Goal: Task Accomplishment & Management: Complete application form

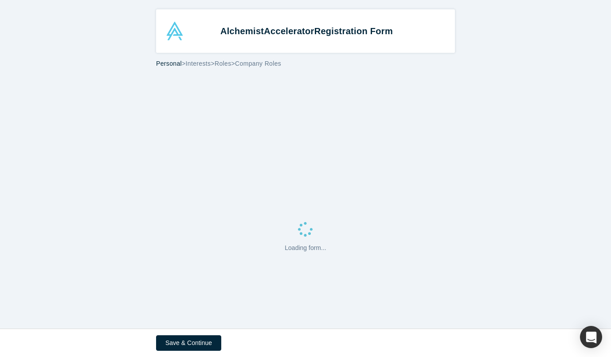
select select "US"
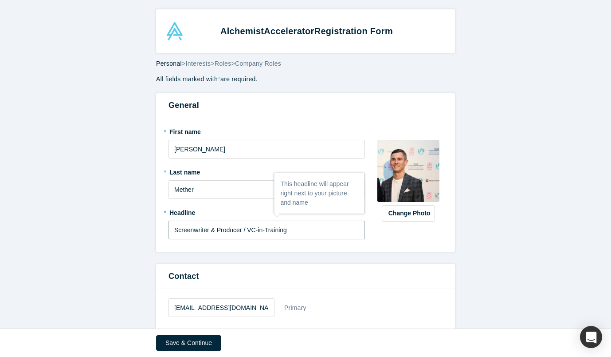
drag, startPoint x: 300, startPoint y: 229, endPoint x: 248, endPoint y: 231, distance: 52.4
click at [248, 231] on input "Screenwriter & Producer / VC-in-Training" at bounding box center [267, 230] width 197 height 19
click at [172, 228] on input "Screenwriter & Producer" at bounding box center [267, 230] width 197 height 19
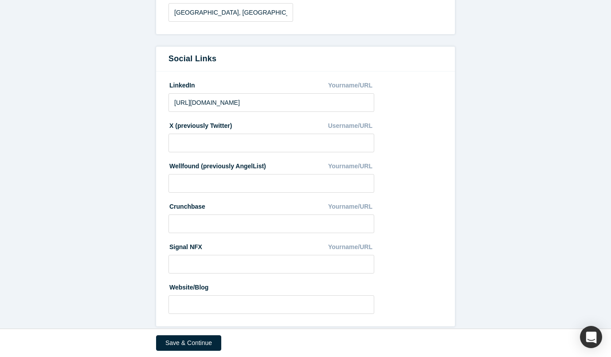
scroll to position [450, 0]
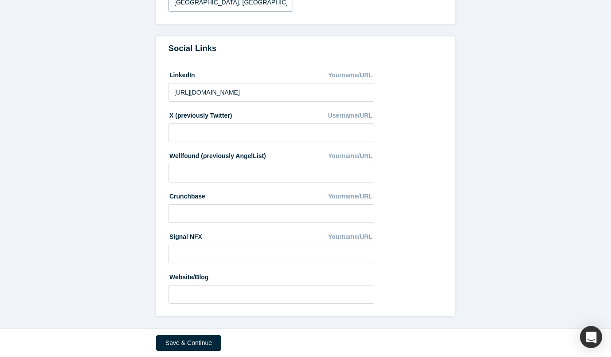
type input "Venture Capital | Screenwriter & Producer"
click at [242, 94] on input "[URL][DOMAIN_NAME]" at bounding box center [272, 92] width 206 height 19
paste input "[DOMAIN_NAME][URL]"
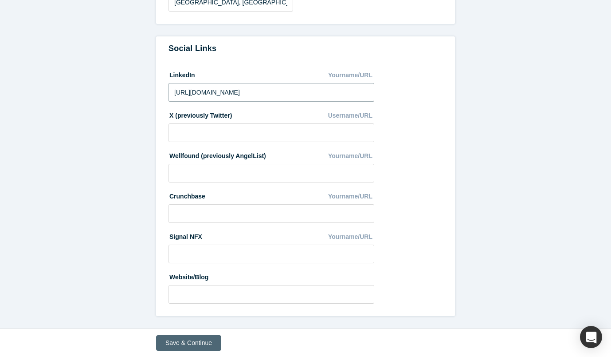
type input "[URL][DOMAIN_NAME]"
click at [205, 340] on button "Save & Continue" at bounding box center [188, 343] width 65 height 16
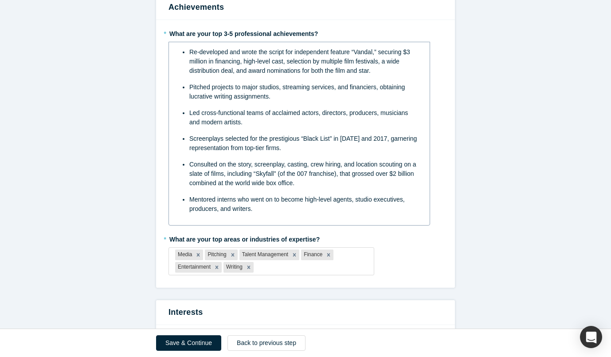
scroll to position [83, 0]
click at [279, 264] on div at bounding box center [312, 266] width 112 height 11
type input "Venture"
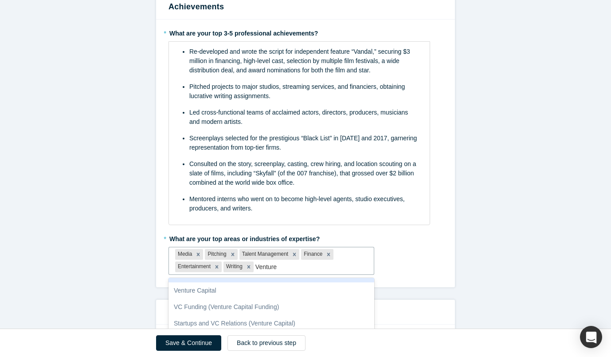
scroll to position [131, 0]
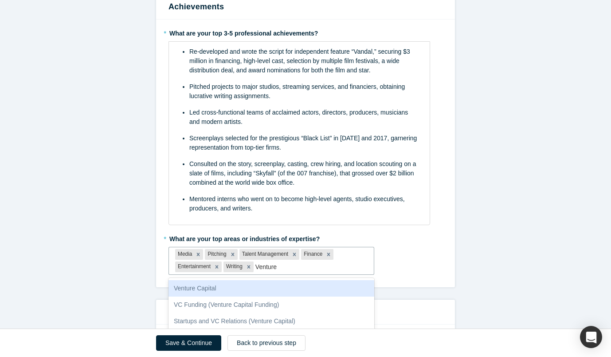
click at [236, 287] on div "Venture Capital" at bounding box center [272, 288] width 206 height 16
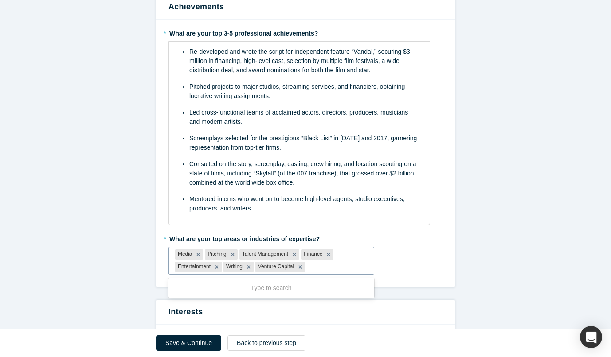
drag, startPoint x: 273, startPoint y: 268, endPoint x: 180, endPoint y: 253, distance: 94.0
click at [180, 253] on div "Media Pitching Talent Management Finance Entertainment Writing Venture Capital" at bounding box center [271, 260] width 205 height 27
click at [406, 257] on div "* What are your top areas or industries of expertise? Media Pitching Talent Man…" at bounding box center [306, 252] width 274 height 43
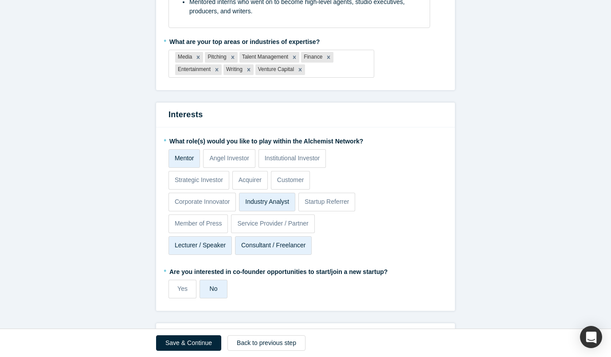
scroll to position [299, 0]
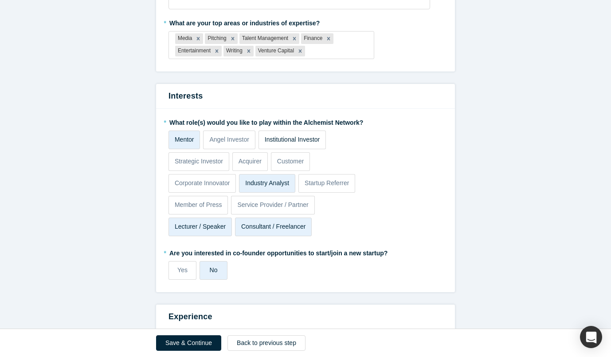
click at [314, 147] on label "Institutional Investor" at bounding box center [292, 139] width 67 height 19
click at [0, 0] on input "Institutional Investor" at bounding box center [0, 0] width 0 height 0
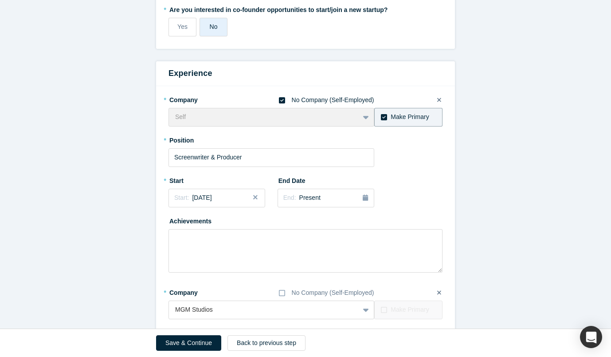
scroll to position [578, 0]
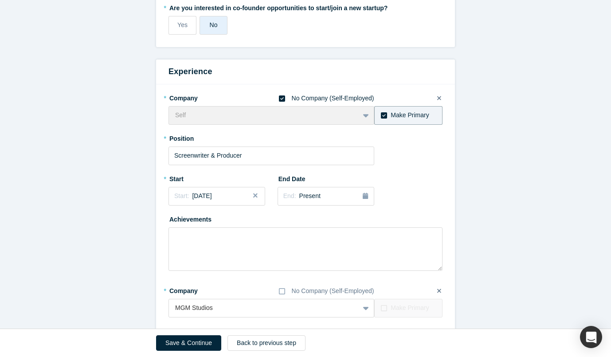
click at [282, 99] on icon at bounding box center [282, 98] width 6 height 7
click at [0, 0] on input "No Company (Self-Employed)" at bounding box center [0, 0] width 0 height 0
click at [246, 115] on div at bounding box center [264, 115] width 178 height 11
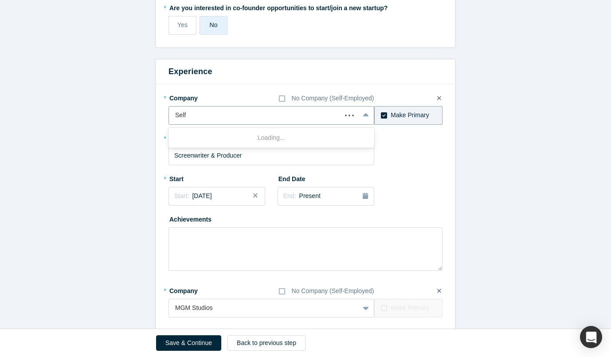
click at [246, 115] on div at bounding box center [255, 115] width 160 height 11
click at [181, 116] on div at bounding box center [255, 115] width 160 height 11
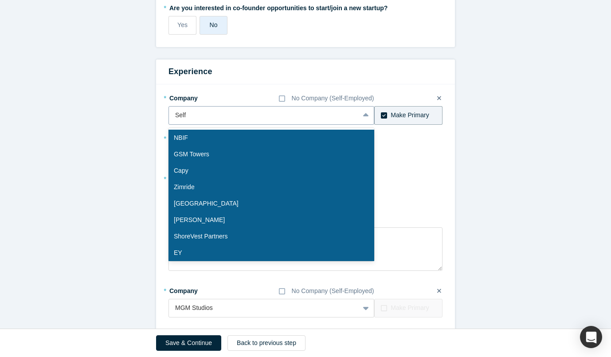
click at [181, 116] on div at bounding box center [264, 115] width 178 height 11
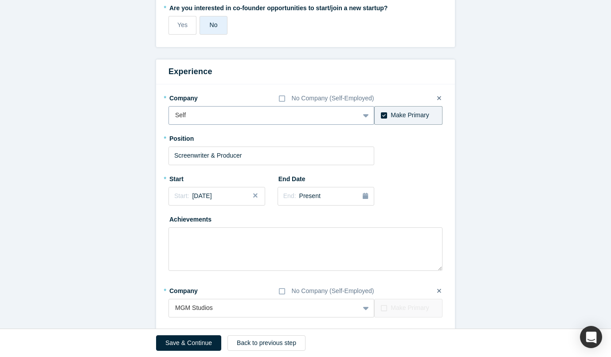
click at [181, 116] on div at bounding box center [264, 115] width 178 height 11
type input "Hallstone Ventures"
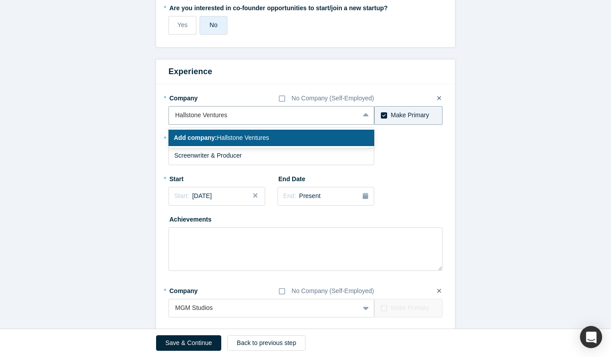
click at [241, 140] on span "Add company: Hallstone Ventures" at bounding box center [221, 137] width 95 height 7
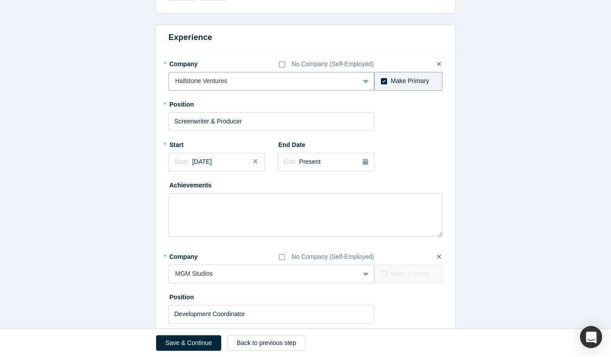
scroll to position [544, 0]
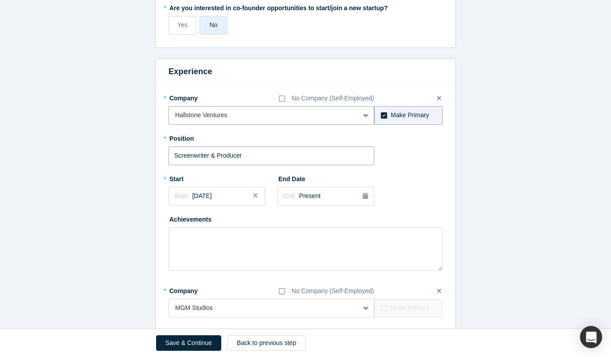
click at [249, 157] on input "Screenwriter & Producer" at bounding box center [272, 155] width 206 height 19
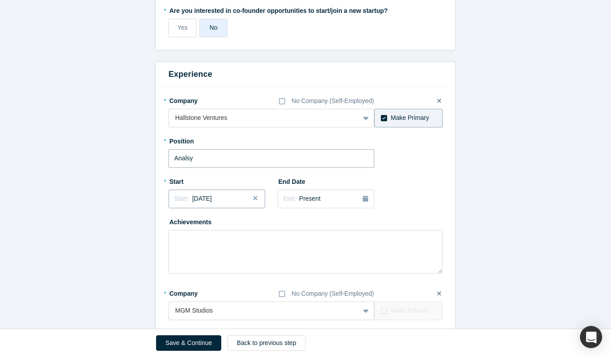
type input "Screenwriter & Producer"
click at [280, 101] on icon at bounding box center [282, 101] width 6 height 7
click at [0, 0] on input "No Company (Self-Employed)" at bounding box center [0, 0] width 0 height 0
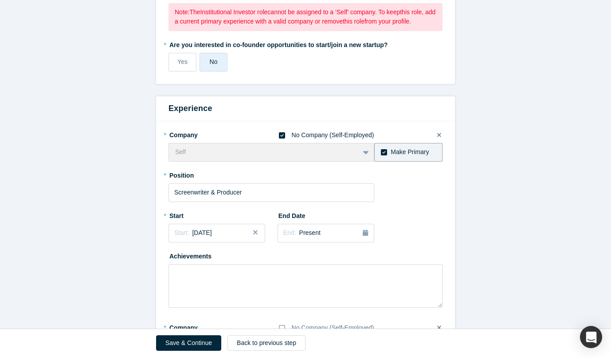
click at [383, 151] on icon at bounding box center [384, 152] width 6 height 6
click at [0, 0] on input "Make Primary" at bounding box center [0, 0] width 0 height 0
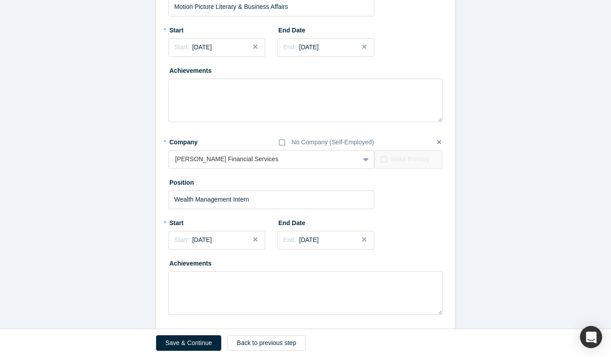
scroll to position [1143, 0]
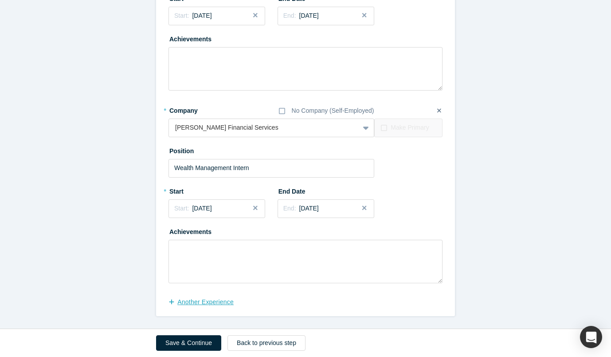
click at [221, 300] on button "another Experience" at bounding box center [206, 302] width 75 height 16
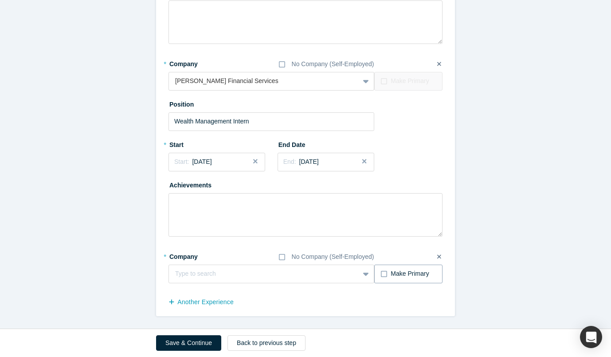
click at [382, 272] on icon at bounding box center [384, 273] width 6 height 7
click at [0, 0] on input "Make Primary" at bounding box center [0, 0] width 0 height 0
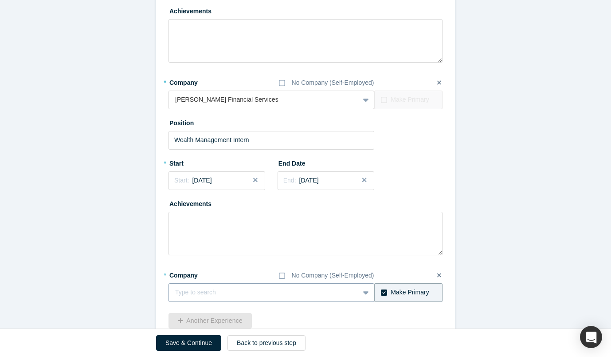
click at [291, 290] on div at bounding box center [264, 292] width 178 height 11
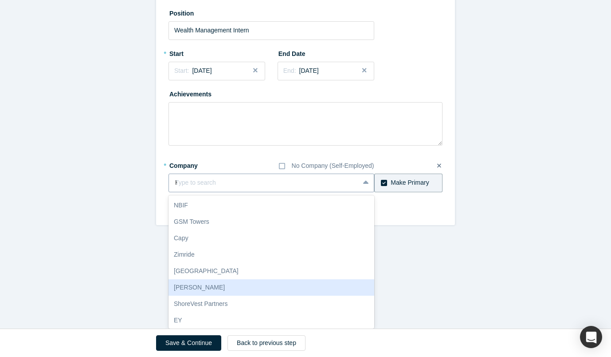
scroll to position [1174, 0]
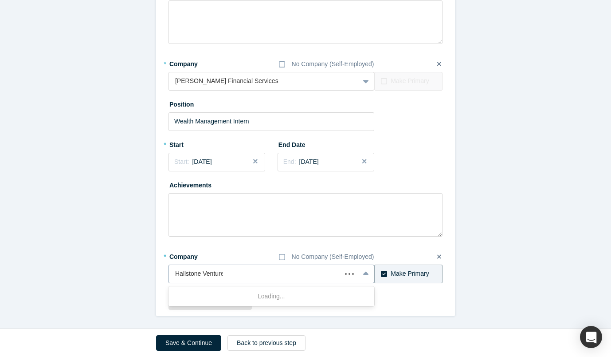
type input "Hallstone Ventures"
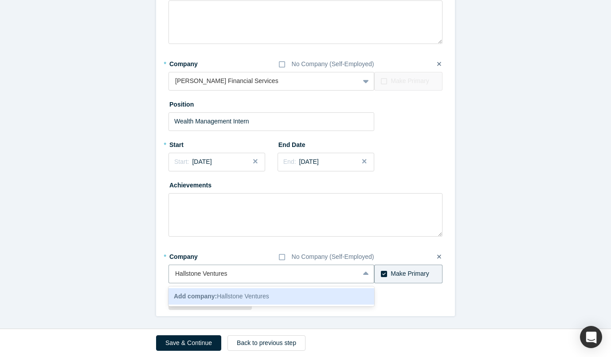
click at [276, 293] on div "Add company: Hallstone Ventures" at bounding box center [272, 296] width 206 height 16
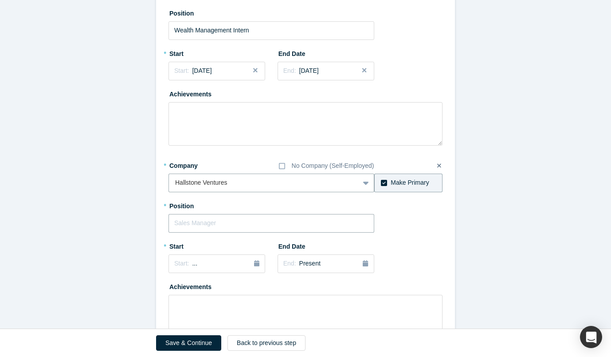
click at [260, 228] on input "text" at bounding box center [272, 223] width 206 height 19
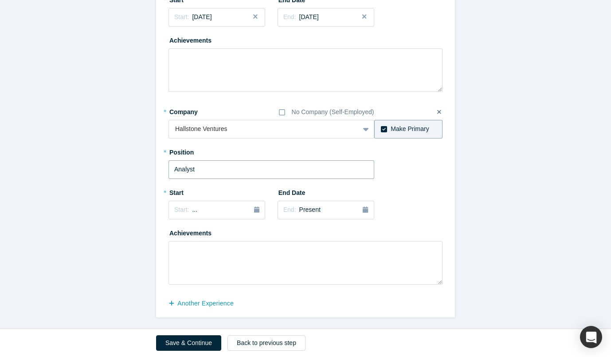
scroll to position [1301, 0]
type input "Analyst"
click at [224, 206] on div "Start: ..." at bounding box center [216, 209] width 85 height 10
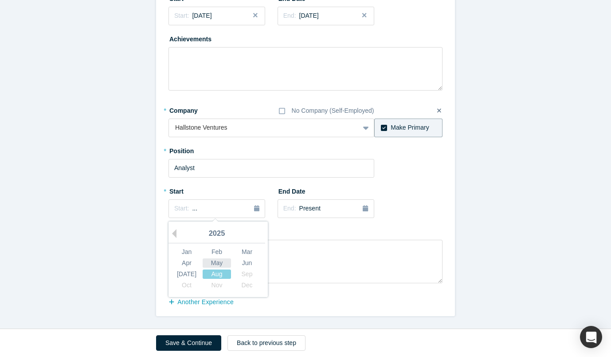
click at [223, 265] on div "May" at bounding box center [217, 262] width 28 height 9
click at [317, 213] on div "End: Present" at bounding box center [302, 209] width 37 height 10
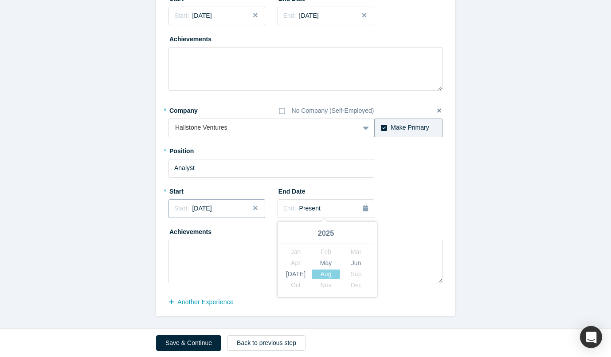
click at [224, 210] on div "Start: [DATE]" at bounding box center [216, 208] width 85 height 9
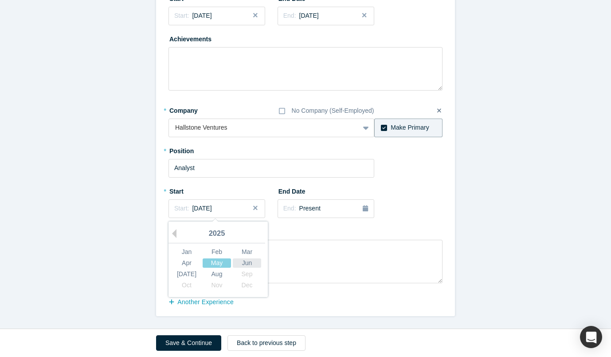
click at [243, 264] on div "Jun" at bounding box center [247, 262] width 28 height 9
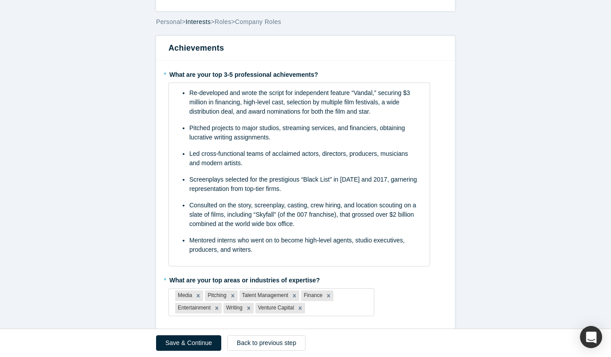
scroll to position [44, 0]
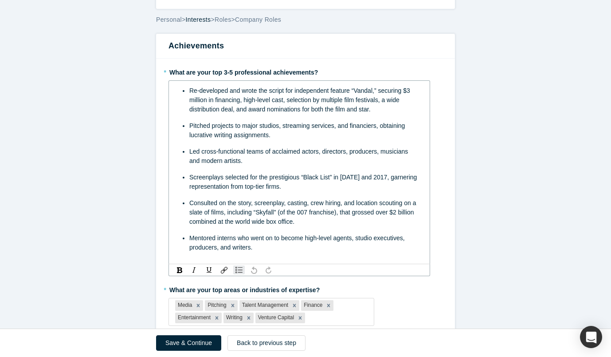
click at [190, 87] on span "Re-developed and wrote the script for independent feature “Vandal,” securing $3…" at bounding box center [300, 100] width 223 height 26
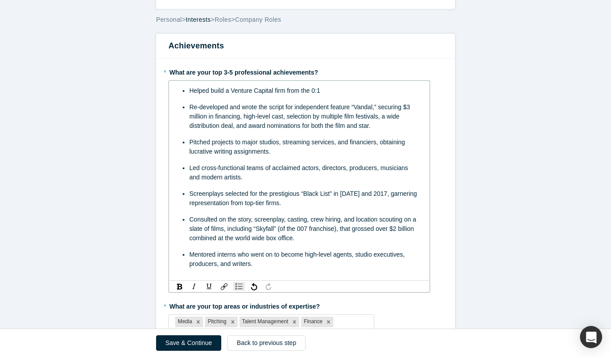
click at [302, 91] on span "Helped build a Venture Capital firm from the 0:1" at bounding box center [254, 90] width 131 height 7
click at [319, 195] on span "Screenplays selected for the prestigious “Black List” in [DATE] and 2017, garne…" at bounding box center [303, 198] width 229 height 16
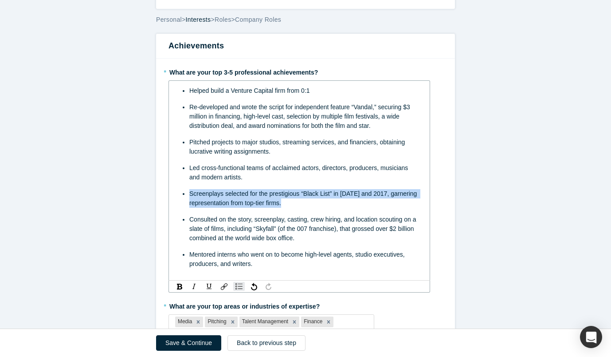
click at [319, 195] on span "Screenplays selected for the prestigious “Black List” in [DATE] and 2017, garne…" at bounding box center [303, 198] width 229 height 16
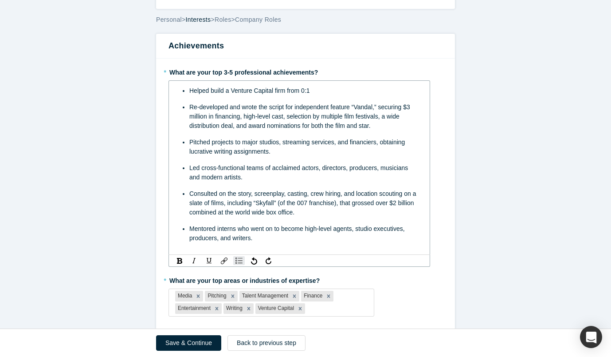
click at [296, 107] on span "Re-developed and wrote the script for independent feature “Vandal,” securing $3…" at bounding box center [300, 116] width 223 height 26
drag, startPoint x: 388, startPoint y: 109, endPoint x: 361, endPoint y: 109, distance: 27.5
click at [361, 109] on span "Re-developed and wrote the script for an independent feature “Vandal,” securing…" at bounding box center [304, 116] width 231 height 26
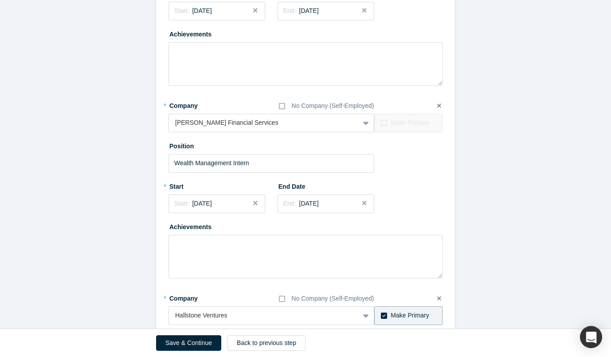
scroll to position [1304, 0]
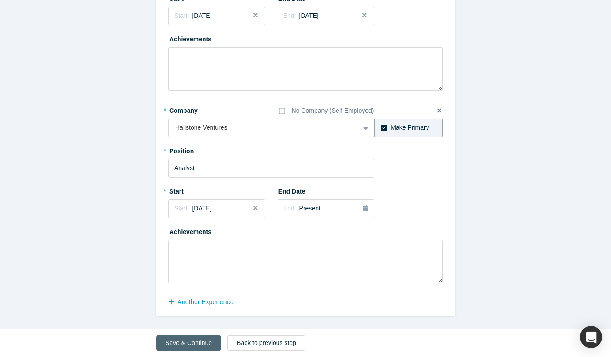
click at [200, 337] on button "Save & Continue" at bounding box center [188, 343] width 65 height 16
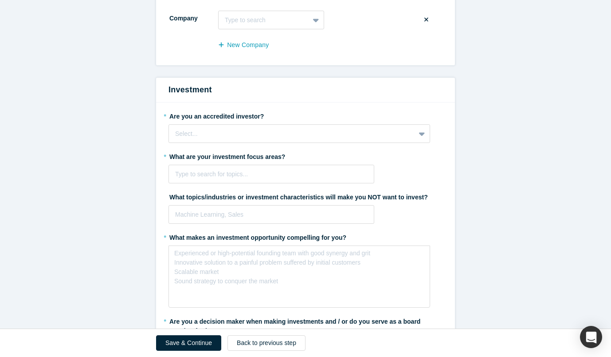
scroll to position [494, 0]
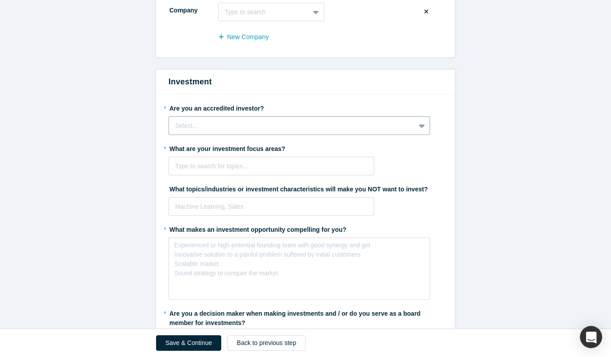
click at [383, 126] on div "Select..." at bounding box center [292, 125] width 234 height 9
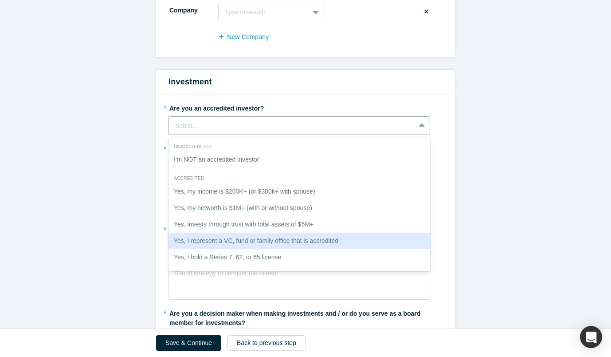
click at [339, 235] on div "Yes, I represent a VC, fund or family office that is accredited" at bounding box center [300, 241] width 262 height 16
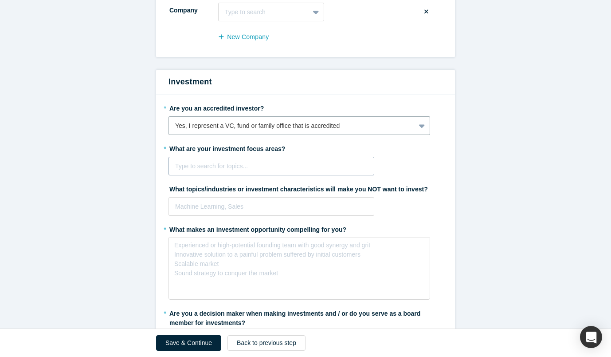
click at [314, 162] on div at bounding box center [271, 166] width 193 height 11
type input "media"
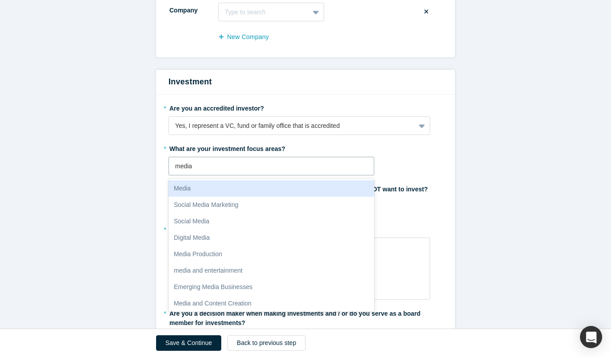
click at [243, 189] on div "Media" at bounding box center [272, 188] width 206 height 16
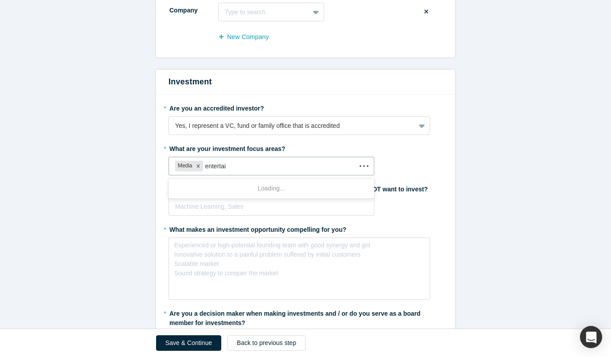
type input "entertain"
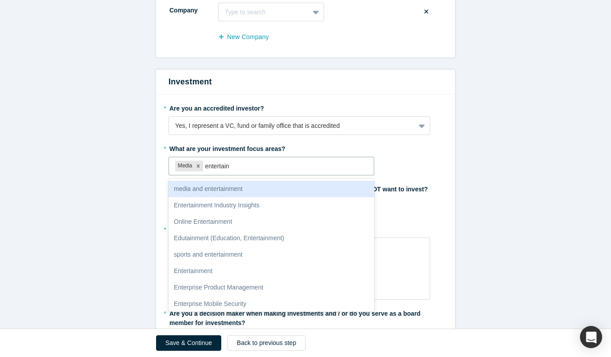
scroll to position [33, 0]
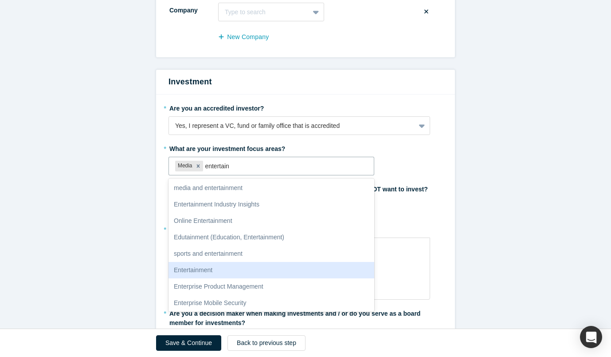
click at [208, 265] on div "Entertainment" at bounding box center [272, 270] width 206 height 16
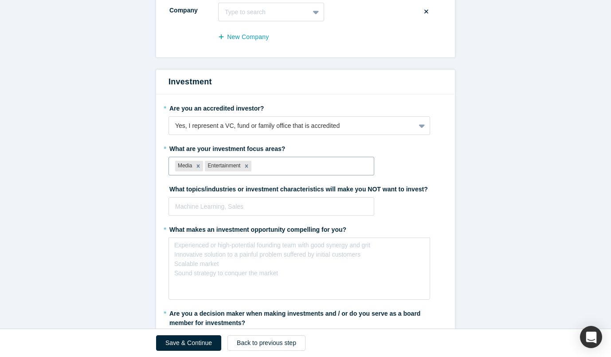
click at [285, 163] on div at bounding box center [310, 166] width 114 height 11
type input "ai"
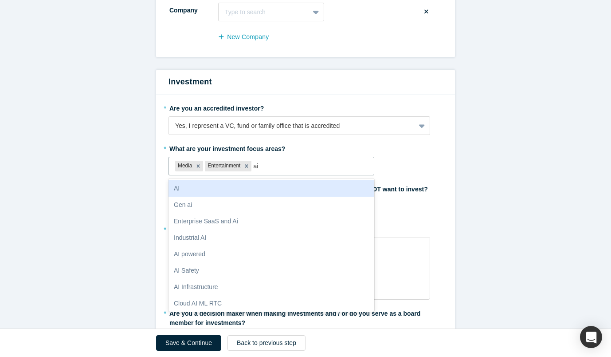
click at [259, 189] on div "AI" at bounding box center [272, 188] width 206 height 16
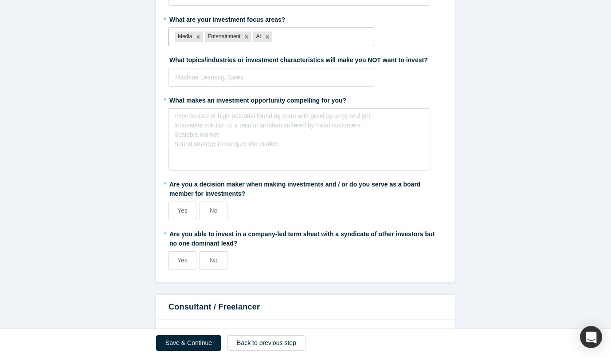
scroll to position [625, 0]
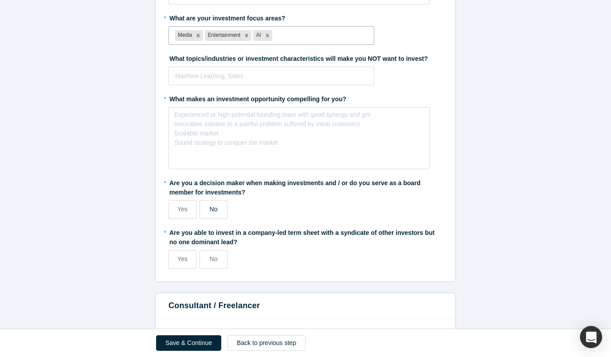
click at [217, 207] on span "No" at bounding box center [214, 208] width 8 height 7
click at [0, 0] on input "No" at bounding box center [0, 0] width 0 height 0
click at [188, 264] on label "Yes" at bounding box center [183, 259] width 28 height 19
click at [0, 0] on input "Yes" at bounding box center [0, 0] width 0 height 0
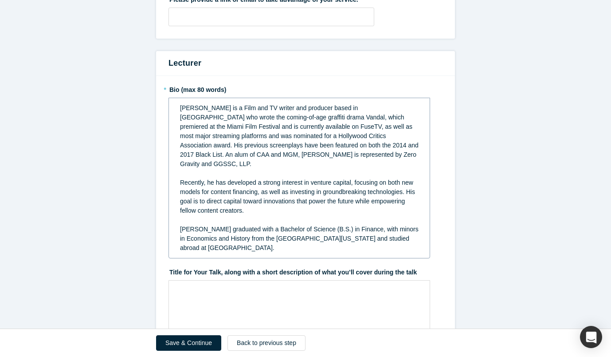
scroll to position [1127, 0]
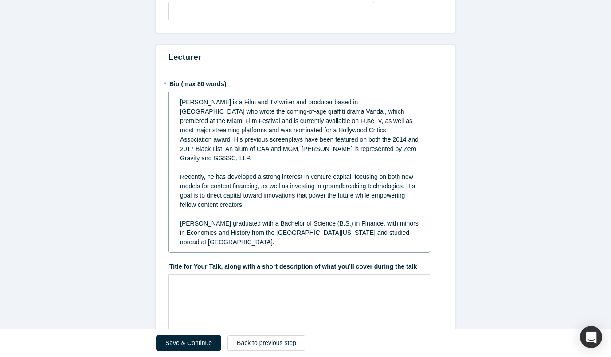
click at [406, 176] on span "Recently, he has developed a strong interest in venture capital, focusing on bo…" at bounding box center [298, 190] width 237 height 35
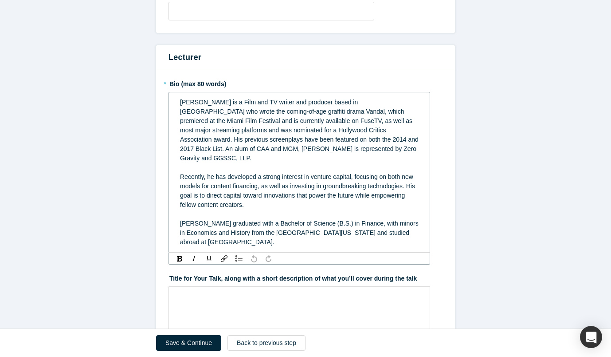
scroll to position [1163, 0]
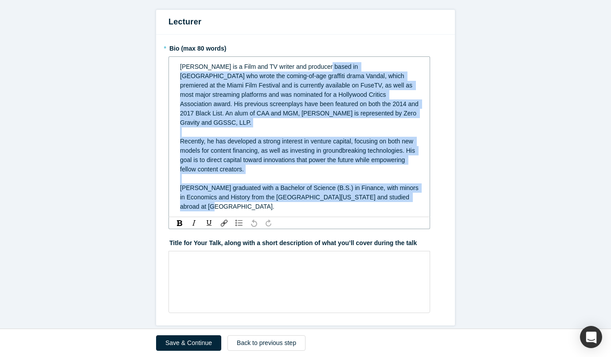
drag, startPoint x: 216, startPoint y: 196, endPoint x: 322, endPoint y: 69, distance: 165.4
click at [322, 69] on div "[PERSON_NAME] is a Film and TV writer and producer based in [GEOGRAPHIC_DATA] w…" at bounding box center [299, 136] width 239 height 149
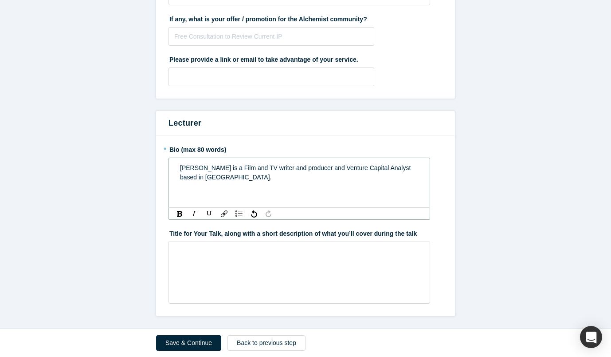
click at [229, 169] on span "[PERSON_NAME] is a Film and TV writer and producer and Venture Capital Analyst …" at bounding box center [296, 172] width 233 height 16
click at [363, 168] on span "[PERSON_NAME] is an accomplished Film and TV writer and producer and Venture Ca…" at bounding box center [296, 172] width 233 height 16
click at [375, 164] on span "[PERSON_NAME] is an accomplished Film and TV writer and producer, and Venture C…" at bounding box center [297, 172] width 234 height 16
click at [245, 179] on span "[PERSON_NAME] is an accomplished Film and TV writer and producer, as well as a …" at bounding box center [296, 172] width 233 height 16
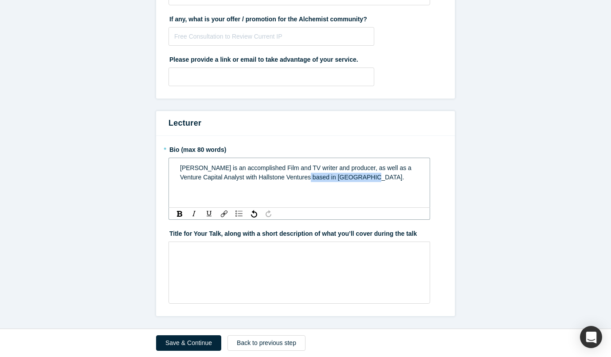
drag, startPoint x: 374, startPoint y: 177, endPoint x: 313, endPoint y: 176, distance: 60.4
click at [313, 176] on span "[PERSON_NAME] is an accomplished Film and TV writer and producer, as well as a …" at bounding box center [296, 172] width 233 height 16
click at [233, 169] on span "[PERSON_NAME] is an accomplished Film and TV writer and producer, as well as a …" at bounding box center [296, 172] width 233 height 16
click at [311, 168] on span "[PERSON_NAME] is a Los-Angeles based accomplished Film and TV writer and produc…" at bounding box center [291, 172] width 223 height 16
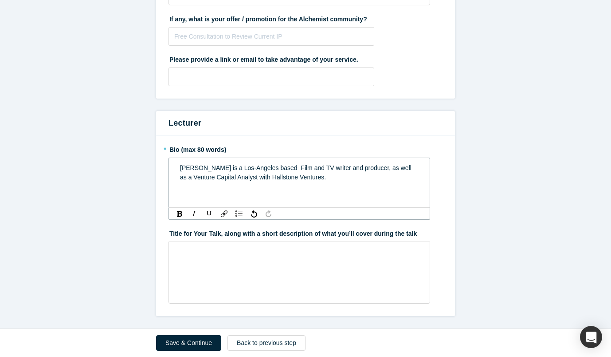
click at [342, 179] on div "[PERSON_NAME] is a Los-Angeles based Film and TV writer and producer, as well a…" at bounding box center [299, 172] width 239 height 19
click at [288, 170] on span "[PERSON_NAME] is a Los-Angeles based Film and TV writer and producer, as well a…" at bounding box center [296, 172] width 233 height 16
click at [289, 167] on span "[PERSON_NAME] is a Los-Angeles based Film and TV writer and producer, as well a…" at bounding box center [300, 172] width 240 height 16
click at [229, 169] on span "[PERSON_NAME] is a Los-Angeles based film and TV writer and producer, as well a…" at bounding box center [299, 172] width 238 height 16
drag, startPoint x: 280, startPoint y: 167, endPoint x: 225, endPoint y: 168, distance: 54.1
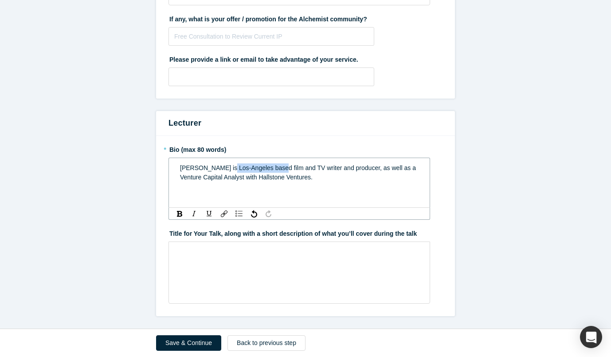
click at [225, 168] on span "[PERSON_NAME] is Los-Angeles based film and TV writer and producer, as well as …" at bounding box center [299, 172] width 238 height 16
click at [310, 179] on span "[PERSON_NAME] is an accomplished film and TV writer and producer, as well as a …" at bounding box center [295, 172] width 231 height 16
click at [183, 352] on div "Save & Continue Back to previous step" at bounding box center [305, 343] width 299 height 28
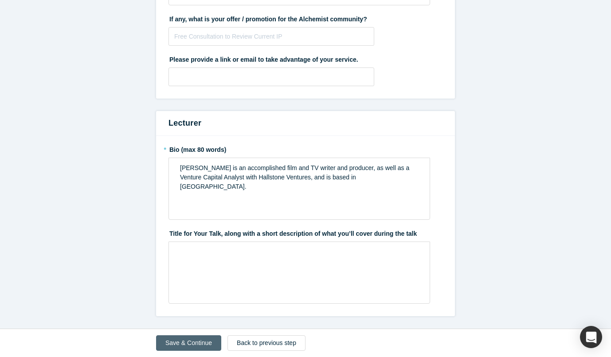
click at [189, 339] on button "Save & Continue" at bounding box center [188, 343] width 65 height 16
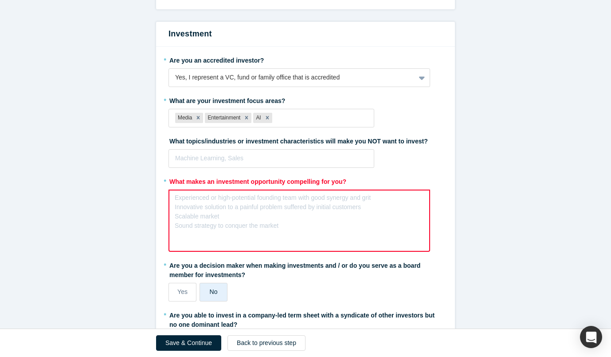
scroll to position [600, 0]
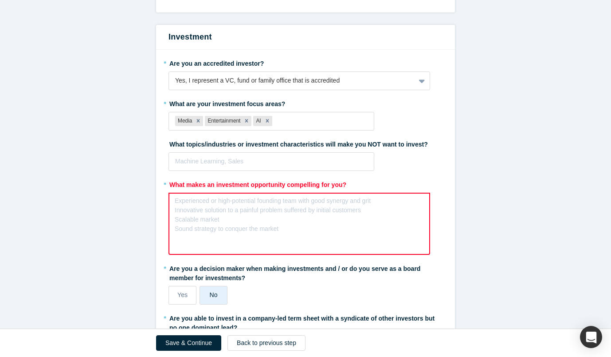
click at [239, 229] on div "Experienced or high-potential founding team with good synergy and grit Innovati…" at bounding box center [273, 214] width 196 height 37
click at [228, 213] on div "Experienced or high-potential founding team with good synergy and grit Innovati…" at bounding box center [273, 214] width 196 height 37
click at [197, 201] on div "rdw-editor" at bounding box center [300, 203] width 238 height 9
click at [287, 229] on div "Experienced or high-potential founding team with good synergy and grit Innovati…" at bounding box center [273, 214] width 196 height 37
drag, startPoint x: 287, startPoint y: 229, endPoint x: 171, endPoint y: 197, distance: 120.1
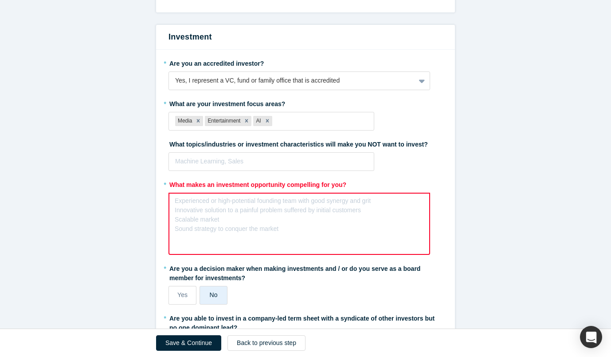
click at [171, 197] on div "Experienced or high-potential founding team with good synergy and grit Innovati…" at bounding box center [300, 224] width 262 height 62
click at [207, 223] on div "Experienced or high-potential founding team with good synergy and grit Innovati…" at bounding box center [273, 214] width 196 height 37
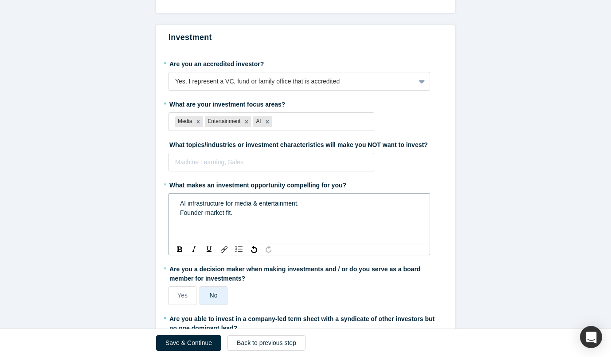
click at [223, 205] on span "AI infrastructure for media & entertainment." at bounding box center [239, 203] width 119 height 7
click at [169, 351] on div "Save & Continue Back to previous step" at bounding box center [305, 343] width 299 height 28
click at [171, 350] on button "Save & Continue" at bounding box center [188, 343] width 65 height 16
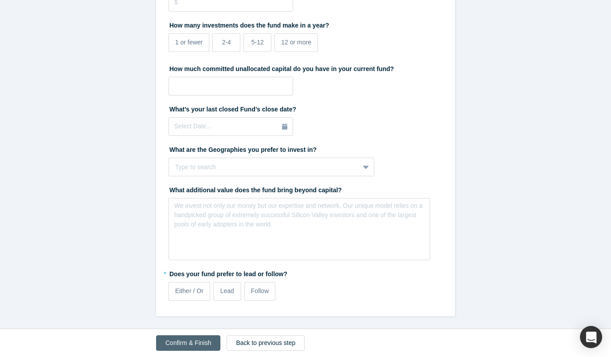
scroll to position [0, 0]
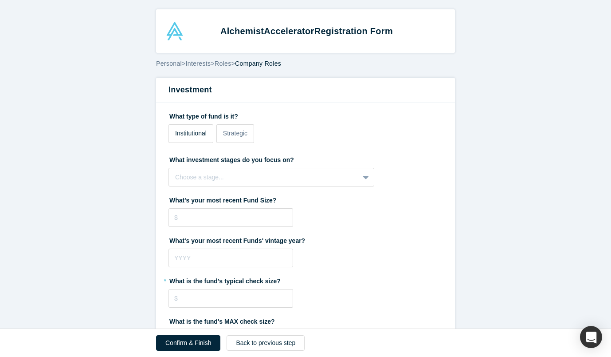
click at [204, 138] on label "Institutional" at bounding box center [191, 133] width 45 height 19
click at [0, 0] on input "Institutional" at bounding box center [0, 0] width 0 height 0
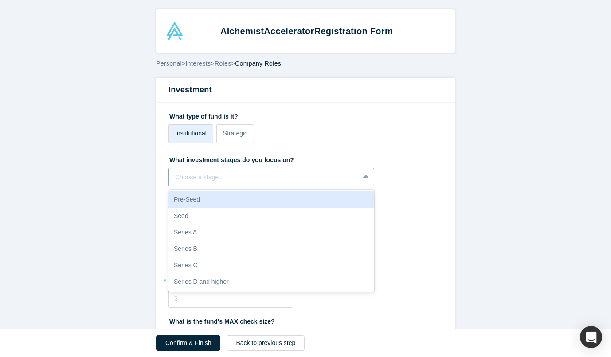
click at [244, 180] on div at bounding box center [264, 177] width 178 height 11
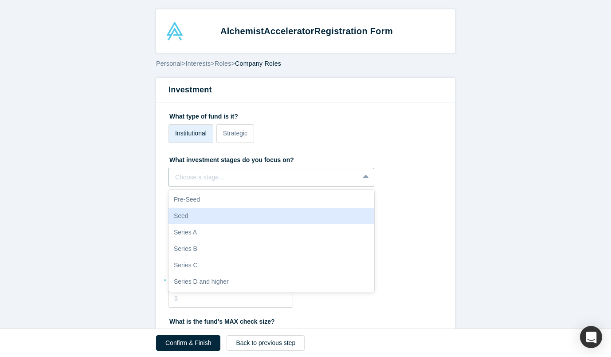
click at [242, 214] on div "Seed" at bounding box center [272, 216] width 206 height 16
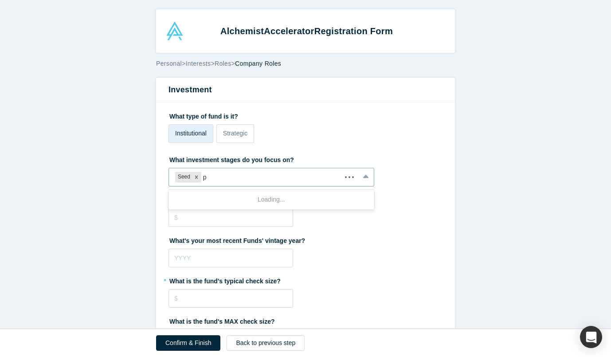
type input "p"
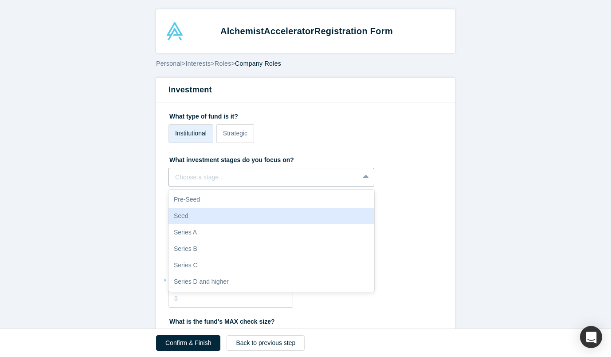
click at [218, 198] on div "Pre-Seed" at bounding box center [272, 199] width 206 height 16
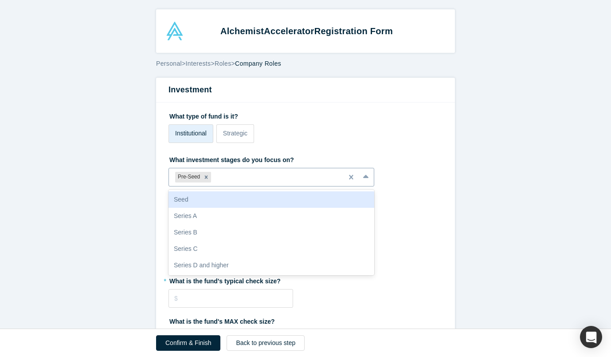
click at [221, 181] on div at bounding box center [275, 177] width 124 height 11
click at [210, 203] on div "Seed" at bounding box center [272, 199] width 206 height 16
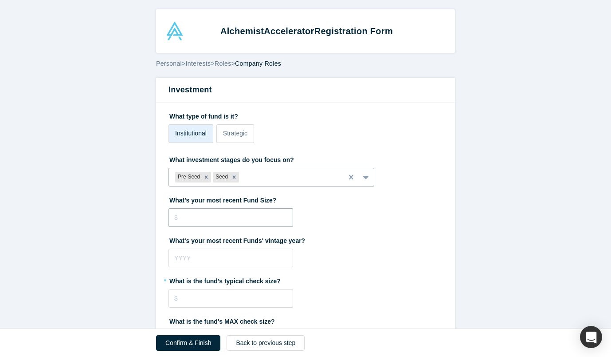
click at [215, 221] on input "tel" at bounding box center [231, 217] width 125 height 19
type input "$0"
type input "$10,000,000"
click at [229, 261] on input "tel" at bounding box center [231, 257] width 125 height 19
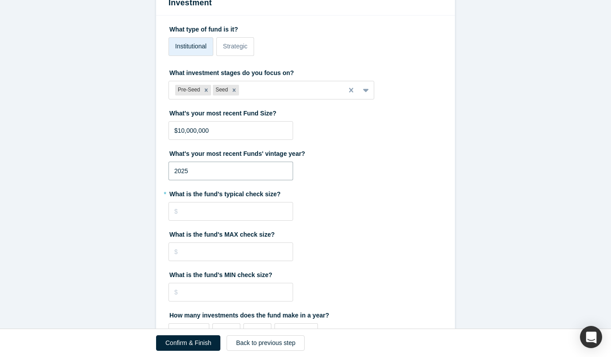
scroll to position [89, 0]
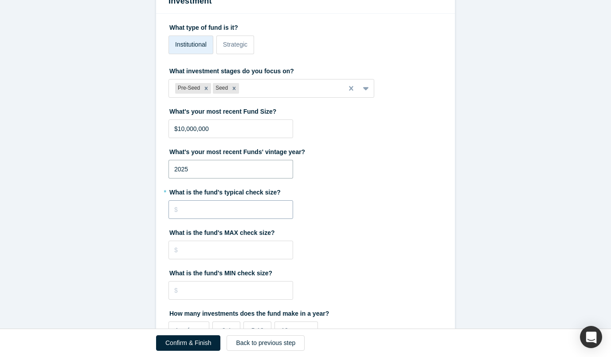
type input "2025"
click at [251, 210] on input "tel" at bounding box center [231, 209] width 125 height 19
type input "$300,000"
click at [257, 254] on input "tel" at bounding box center [231, 249] width 125 height 19
click at [327, 235] on label "What is the fund's MAX check size?" at bounding box center [306, 231] width 274 height 12
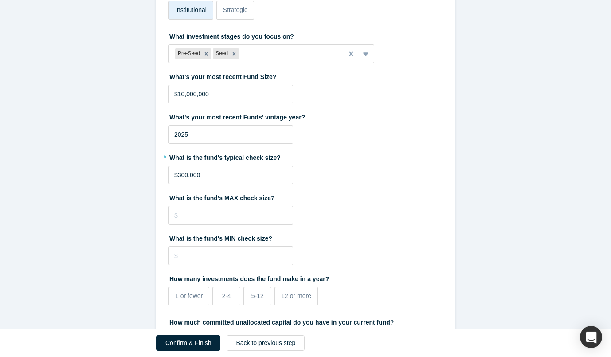
scroll to position [140, 0]
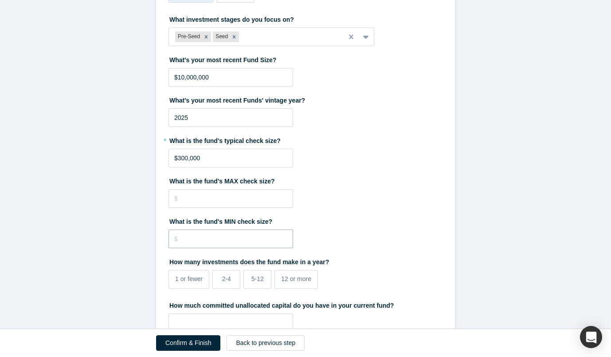
click at [262, 232] on input "tel" at bounding box center [231, 238] width 125 height 19
type input "$50,000"
click at [264, 282] on span "5-12" at bounding box center [258, 278] width 12 height 7
click at [0, 0] on input "5-12" at bounding box center [0, 0] width 0 height 0
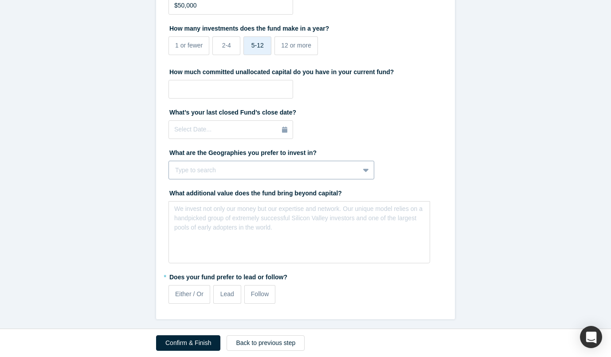
scroll to position [375, 0]
click at [194, 292] on span "Either / Or" at bounding box center [189, 292] width 28 height 7
click at [0, 0] on input "Either / Or" at bounding box center [0, 0] width 0 height 0
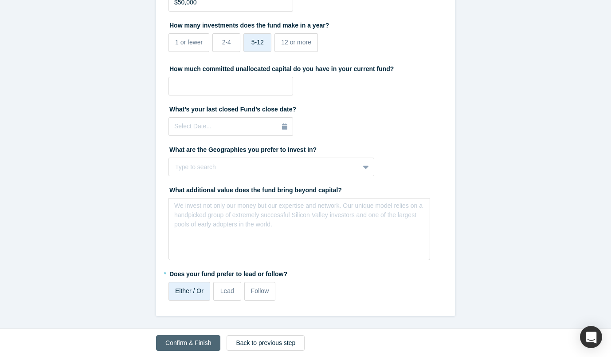
click at [188, 338] on button "Confirm & Finish" at bounding box center [188, 343] width 64 height 16
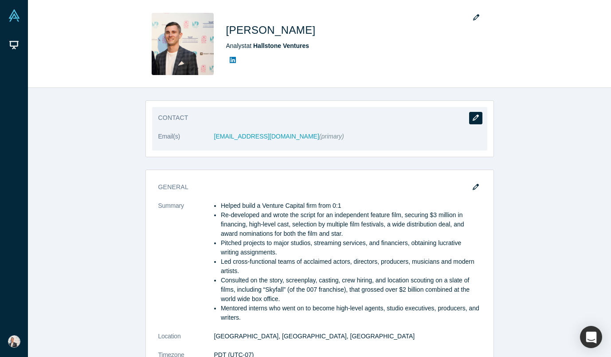
click at [475, 116] on icon "button" at bounding box center [476, 117] width 6 height 6
select select "US"
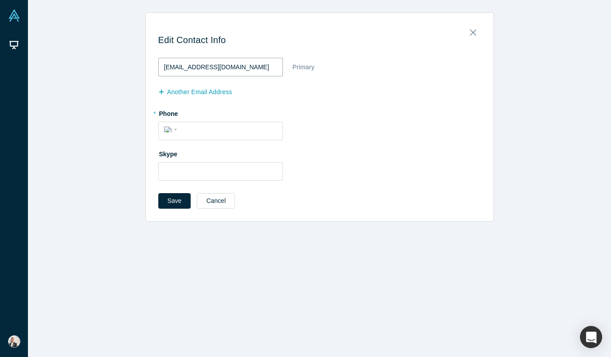
drag, startPoint x: 242, startPoint y: 65, endPoint x: 178, endPoint y: 66, distance: 63.9
click at [178, 66] on input "[EMAIL_ADDRESS][DOMAIN_NAME]" at bounding box center [220, 67] width 125 height 19
type input "[PERSON_NAME][EMAIL_ADDRESS][DOMAIN_NAME]"
click at [177, 201] on button "Save" at bounding box center [174, 201] width 33 height 16
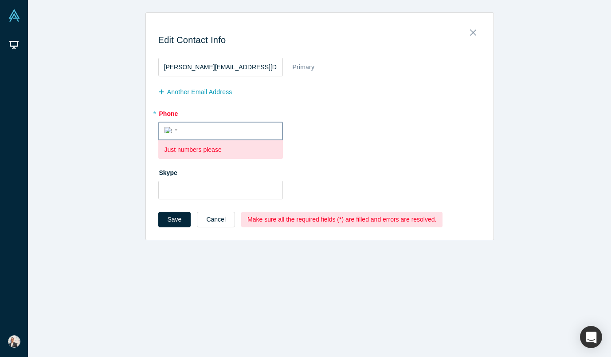
click at [233, 130] on input "tel" at bounding box center [229, 130] width 96 height 13
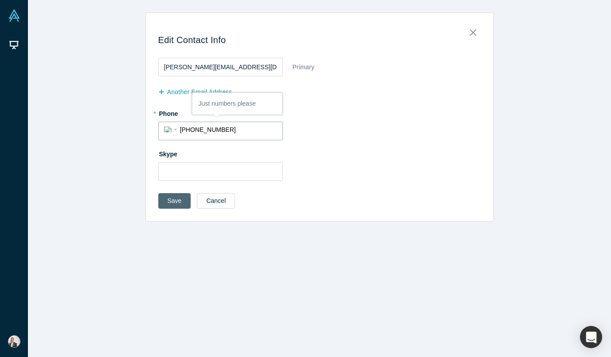
type input "[PHONE_NUMBER]"
click at [176, 198] on button "Save" at bounding box center [174, 201] width 33 height 16
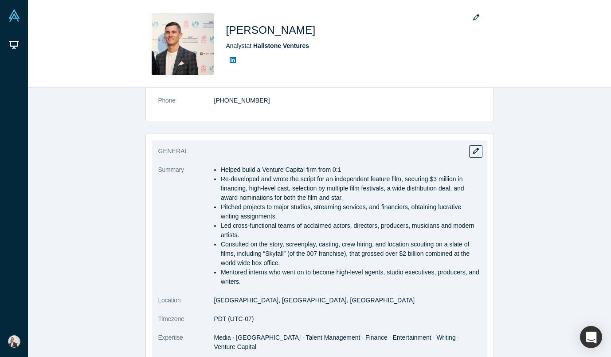
scroll to position [55, 0]
click at [479, 152] on icon "button" at bounding box center [476, 150] width 6 height 6
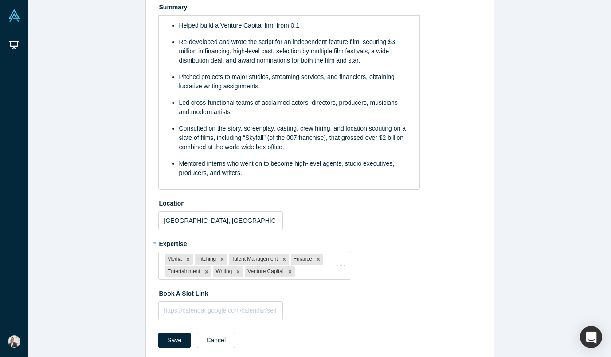
scroll to position [0, 0]
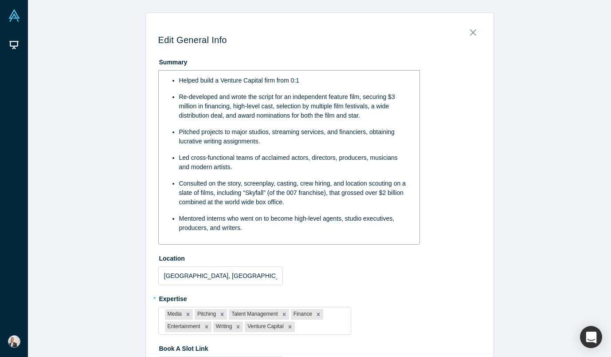
click at [197, 79] on span "Helped build a Venture Capital firm from 0:1" at bounding box center [239, 80] width 121 height 7
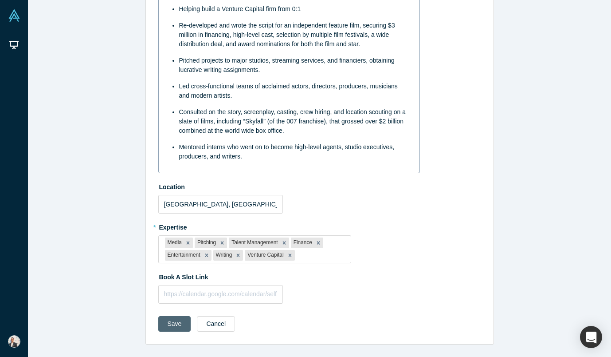
click at [182, 331] on button "Save" at bounding box center [174, 324] width 33 height 16
